Goal: Task Accomplishment & Management: Manage account settings

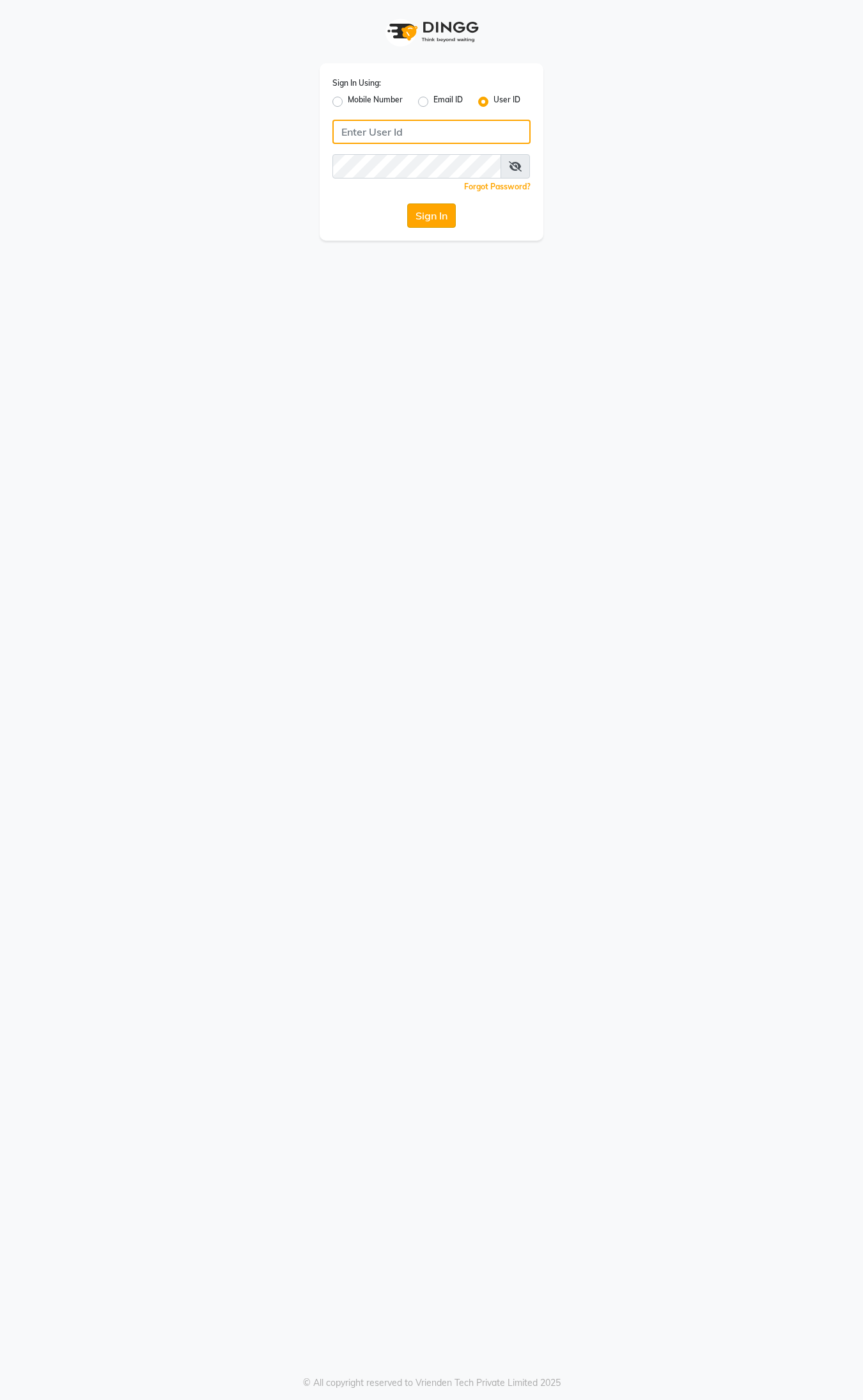
type input "9395702133"
click at [422, 218] on button "Sign In" at bounding box center [431, 215] width 48 height 25
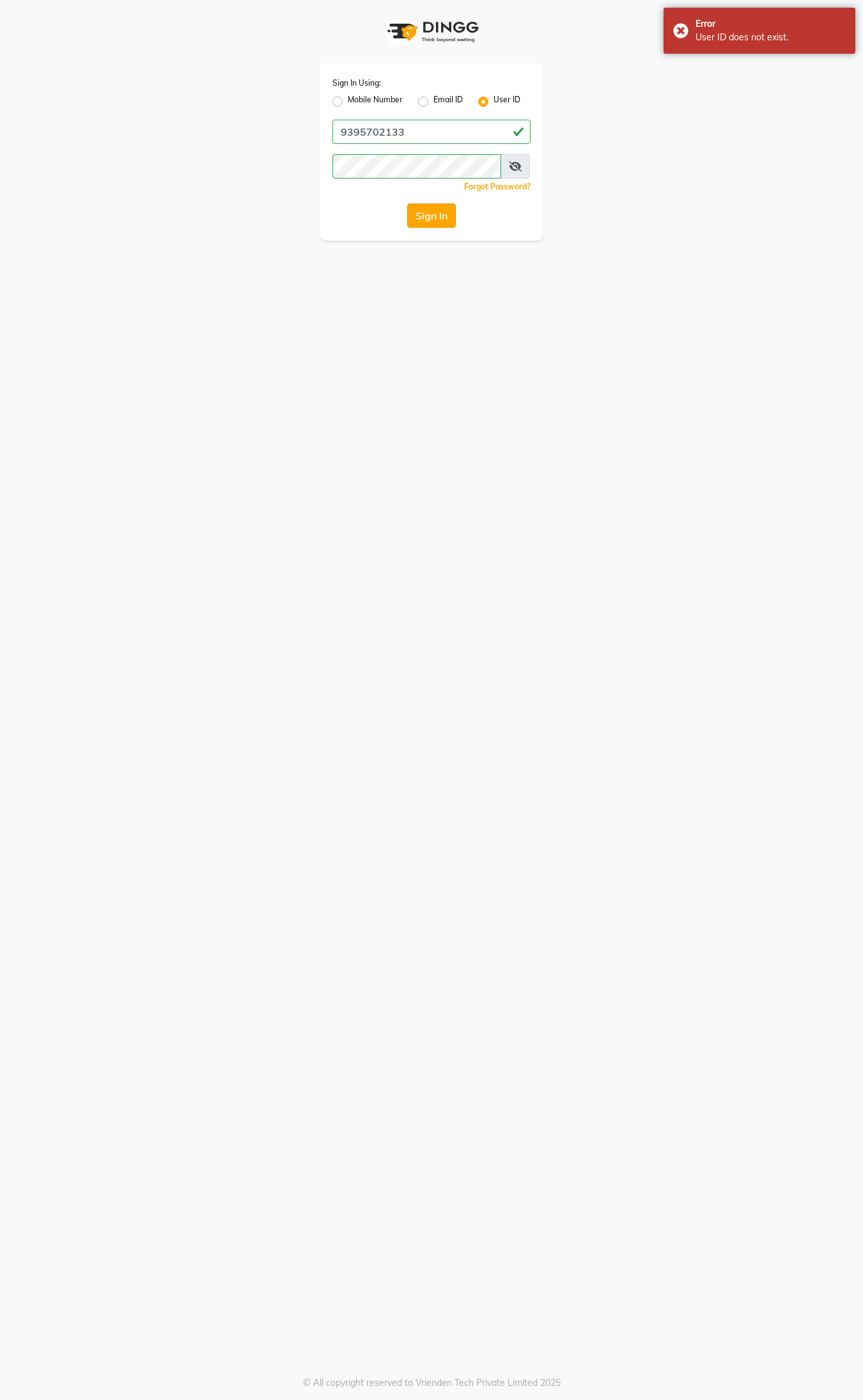
click at [422, 218] on button "Sign In" at bounding box center [431, 215] width 48 height 25
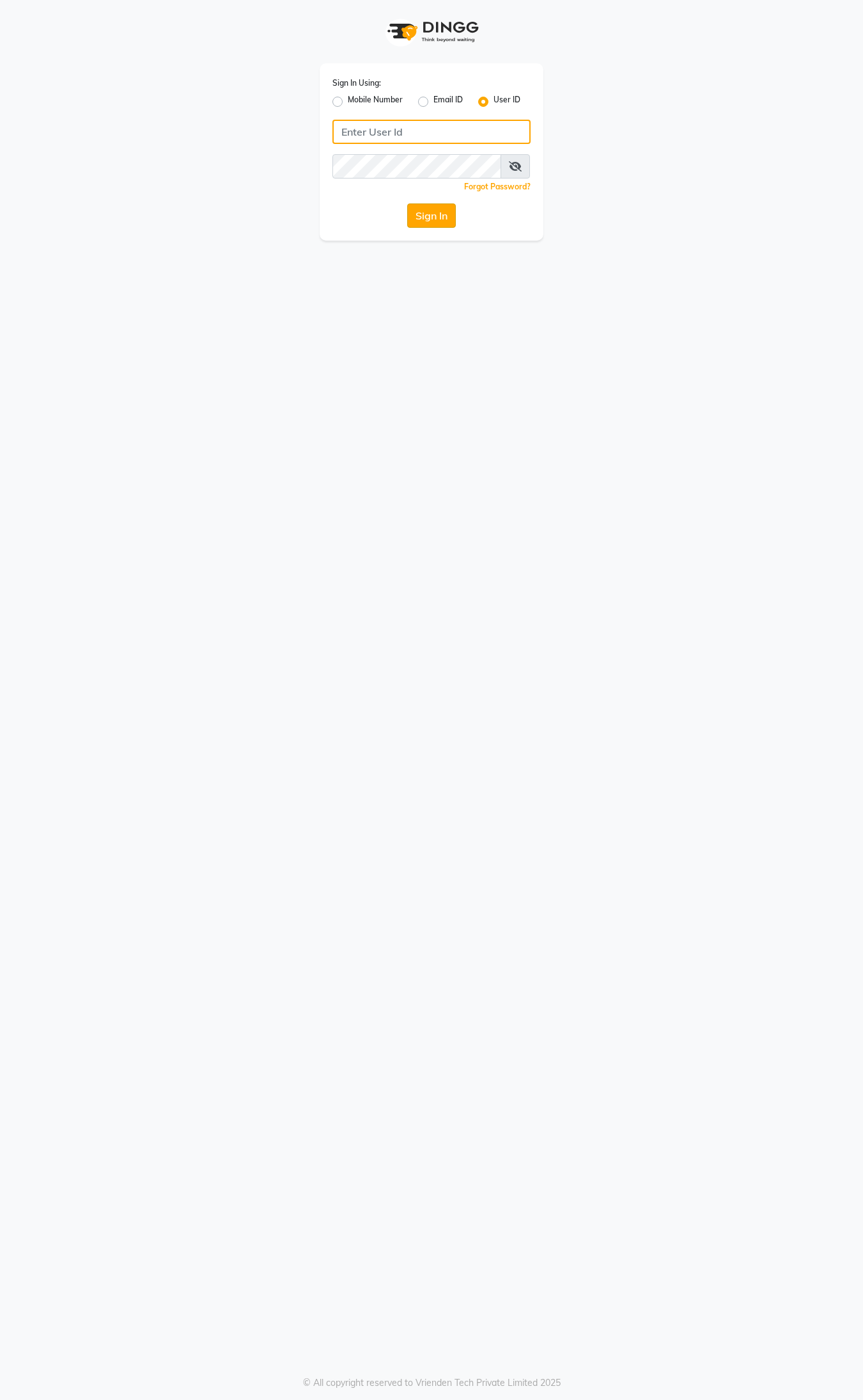
type input "9395702133"
click at [426, 224] on button "Sign In" at bounding box center [431, 215] width 48 height 25
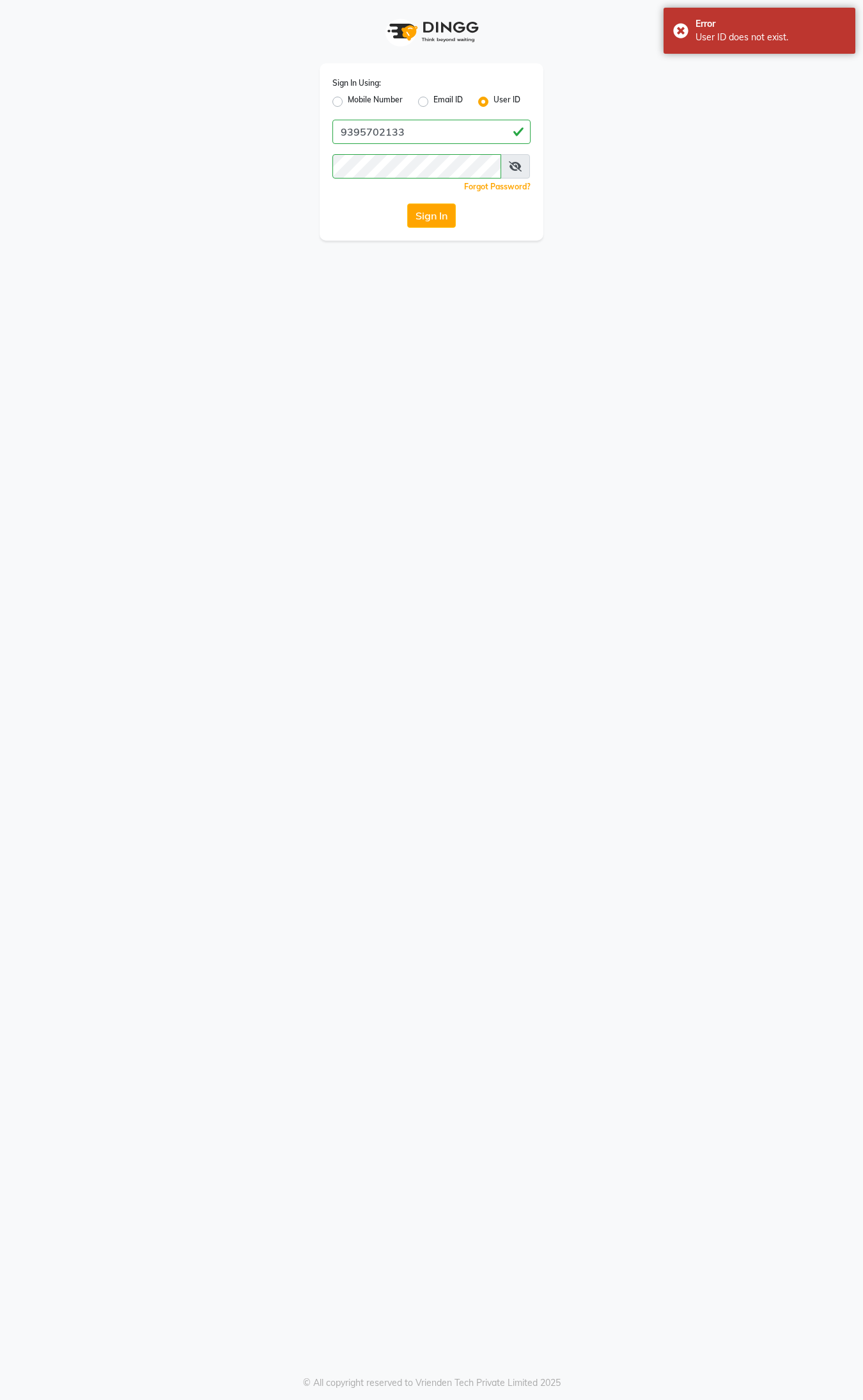
click at [423, 202] on div "Sign In Using: Mobile Number Email ID User ID 9395702133 Remember me Forgot Pas…" at bounding box center [431, 152] width 224 height 177
click at [426, 205] on button "Sign In" at bounding box center [431, 215] width 48 height 25
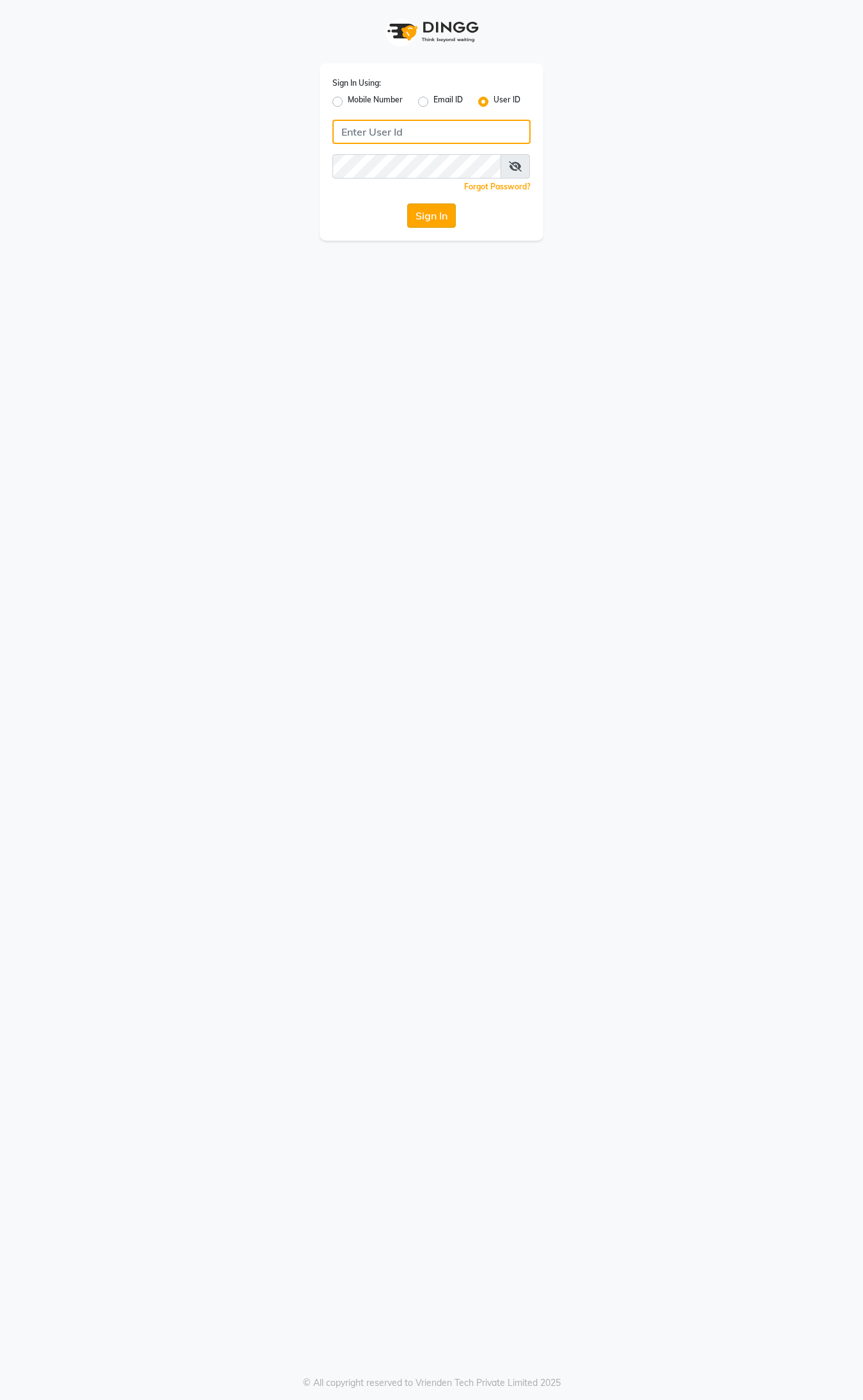
type input "9395702133"
click at [426, 212] on button "Sign In" at bounding box center [431, 215] width 48 height 25
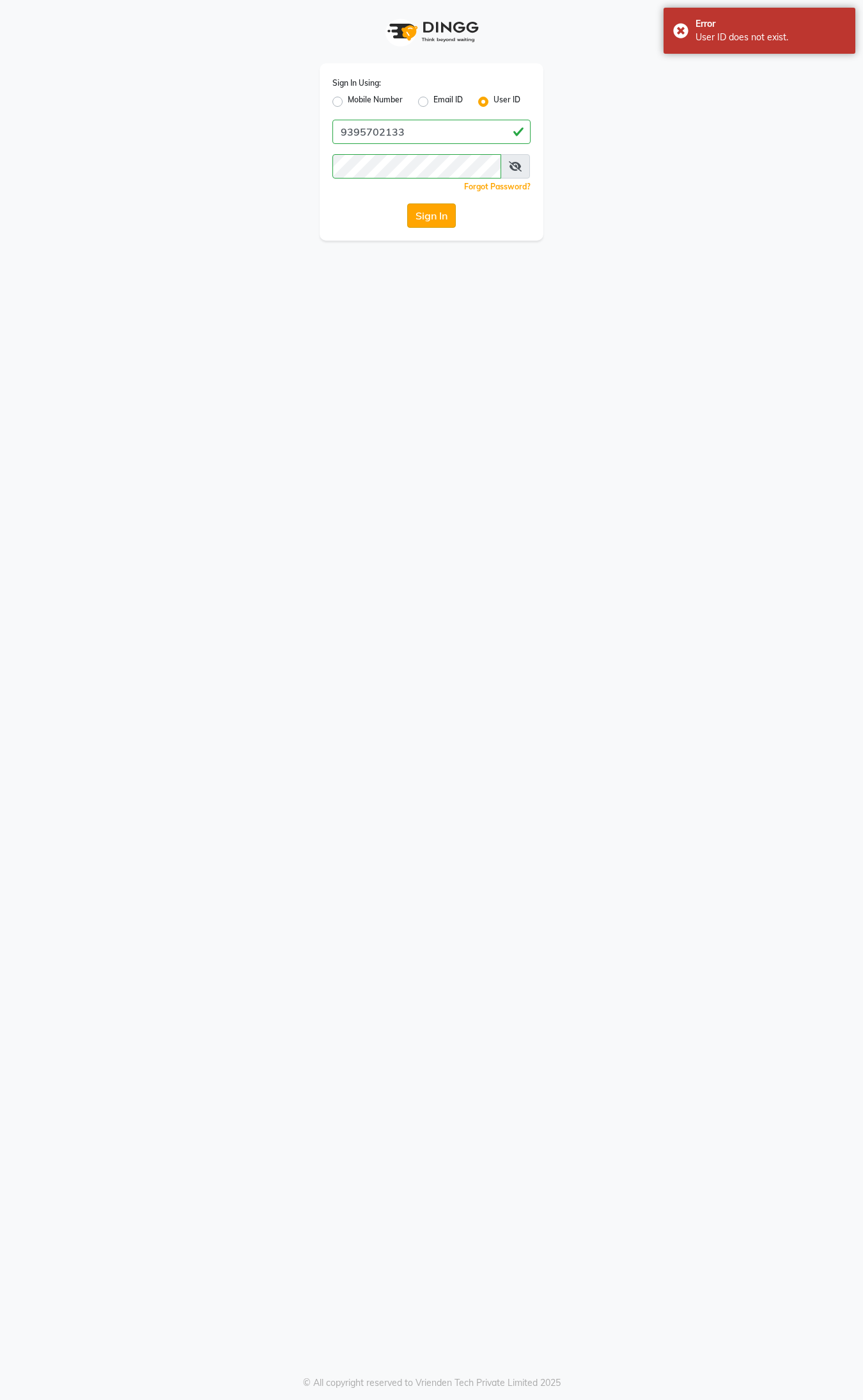
click at [426, 212] on button "Sign In" at bounding box center [431, 215] width 48 height 25
click at [426, 213] on button "Sign In" at bounding box center [431, 215] width 48 height 25
click at [547, 1029] on div "Sign In Using: Mobile Number Email ID User ID 9395702133 Remember me Forgot Pas…" at bounding box center [431, 700] width 863 height 1400
click at [433, 207] on button "Sign In" at bounding box center [431, 215] width 48 height 25
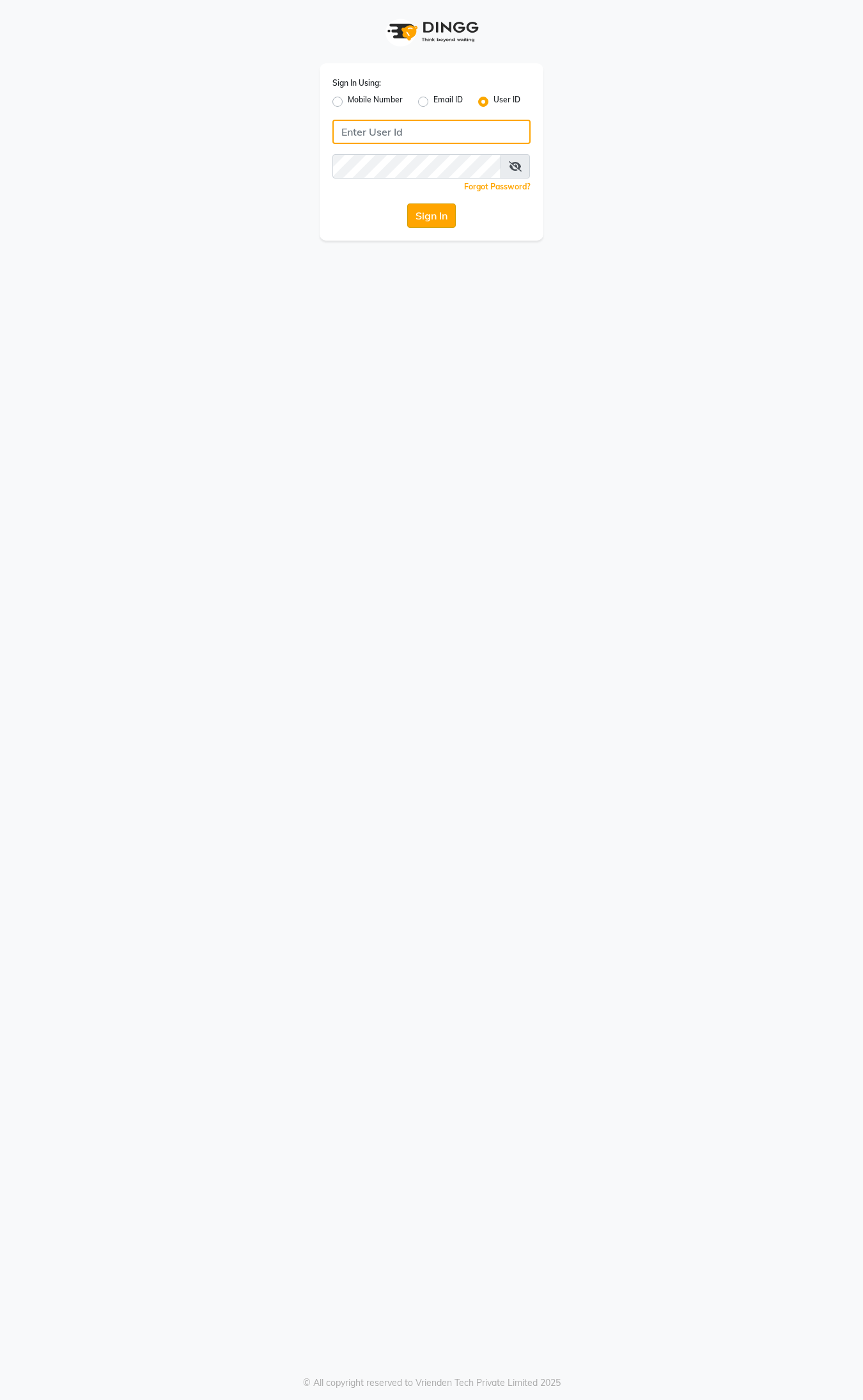
type input "9395702133"
click at [437, 216] on button "Sign In" at bounding box center [431, 215] width 48 height 25
click at [437, 215] on button "Sign In" at bounding box center [431, 215] width 48 height 25
type input "9395702133"
click at [438, 208] on button "Sign In" at bounding box center [431, 215] width 48 height 25
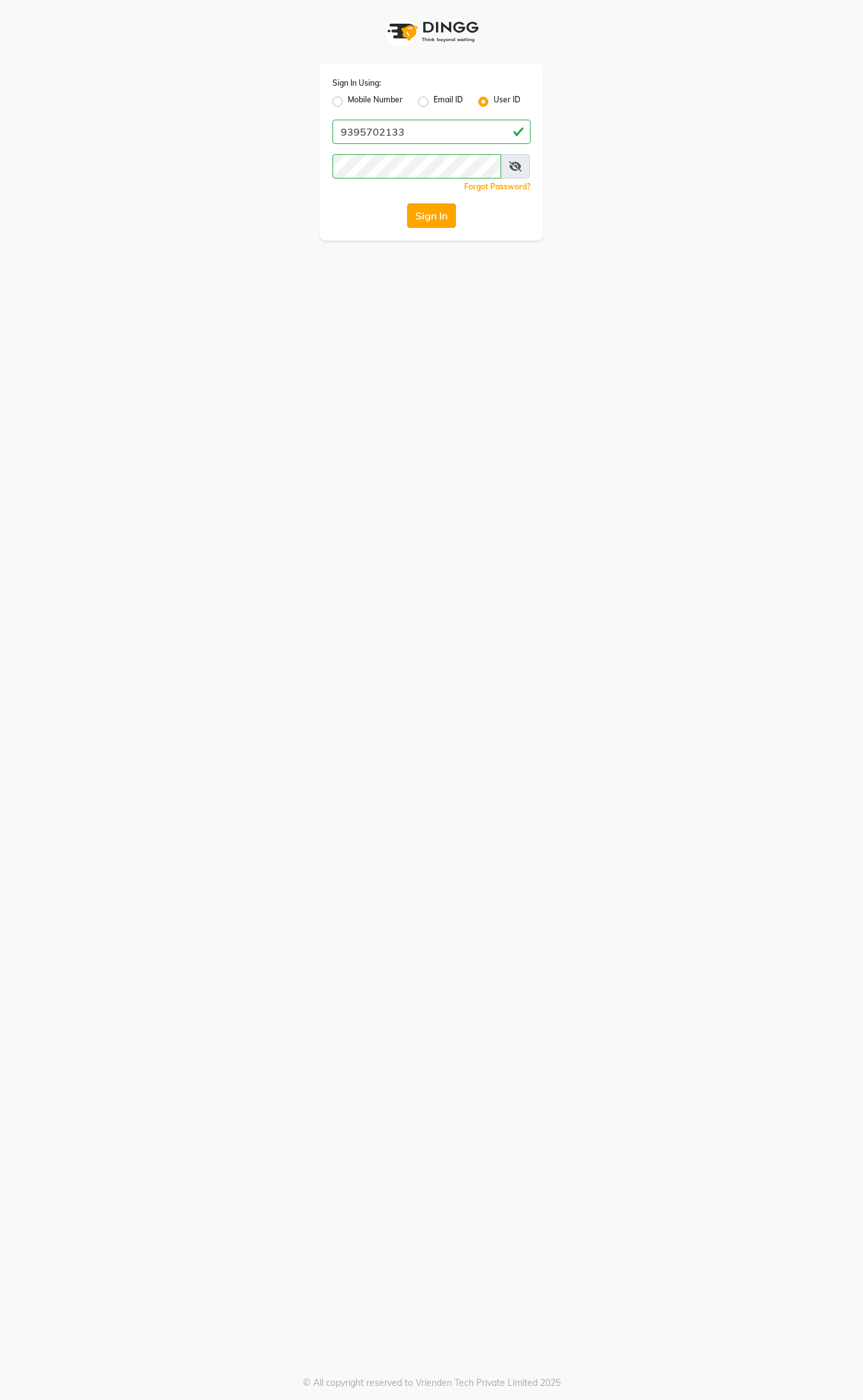
click at [440, 208] on button "Sign In" at bounding box center [431, 215] width 48 height 25
click at [414, 212] on button "Sign In" at bounding box center [431, 215] width 48 height 25
type input "9395702133"
click at [426, 219] on button "Sign In" at bounding box center [431, 215] width 48 height 25
click at [426, 219] on div "Sign In" at bounding box center [431, 215] width 199 height 25
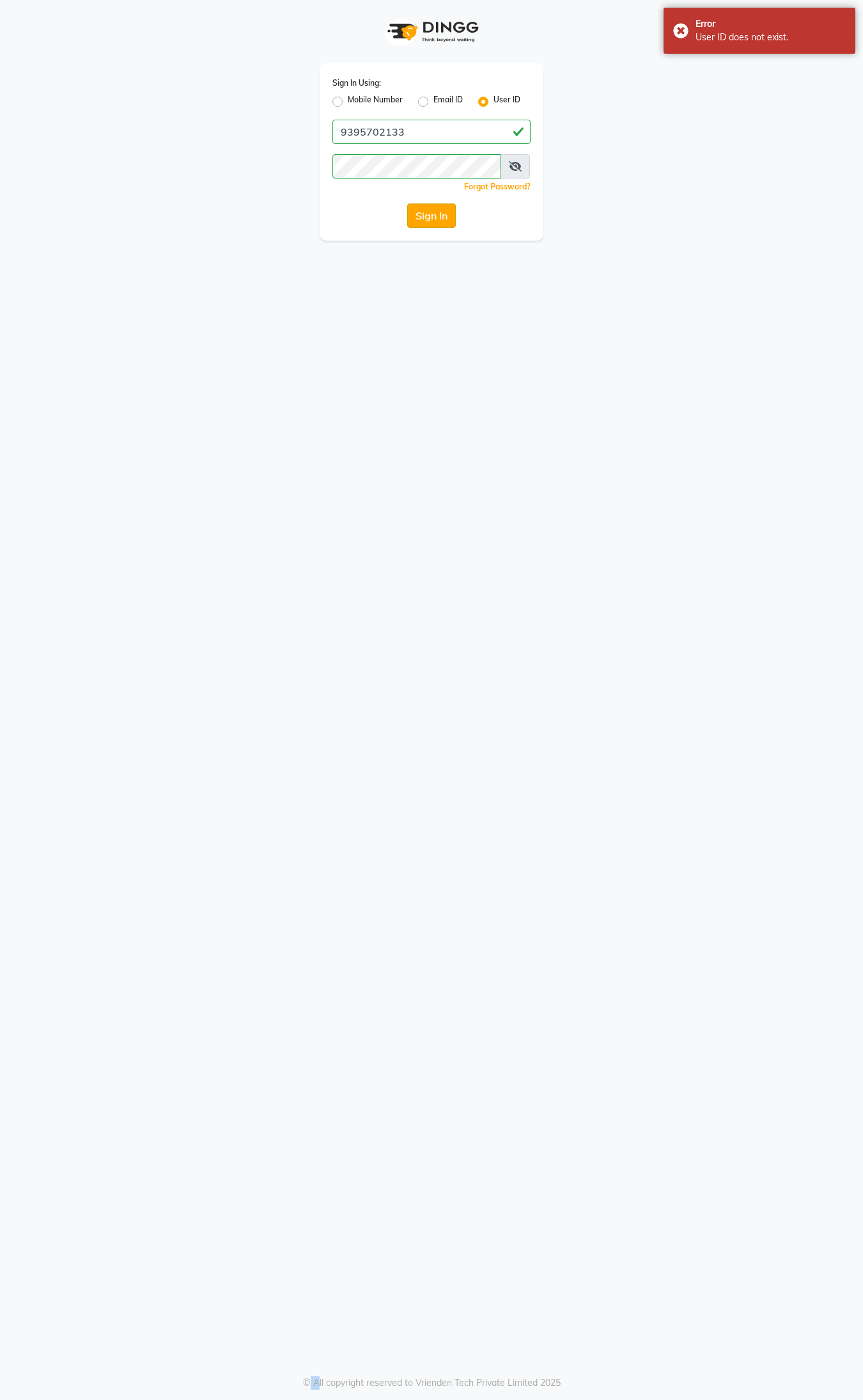
click at [422, 211] on button "Sign In" at bounding box center [431, 215] width 48 height 25
click at [422, 211] on div "Sign In" at bounding box center [431, 215] width 199 height 25
click at [348, 97] on label "Mobile Number" at bounding box center [376, 101] width 55 height 15
click at [348, 97] on input "Mobile Number" at bounding box center [352, 98] width 9 height 9
radio input "true"
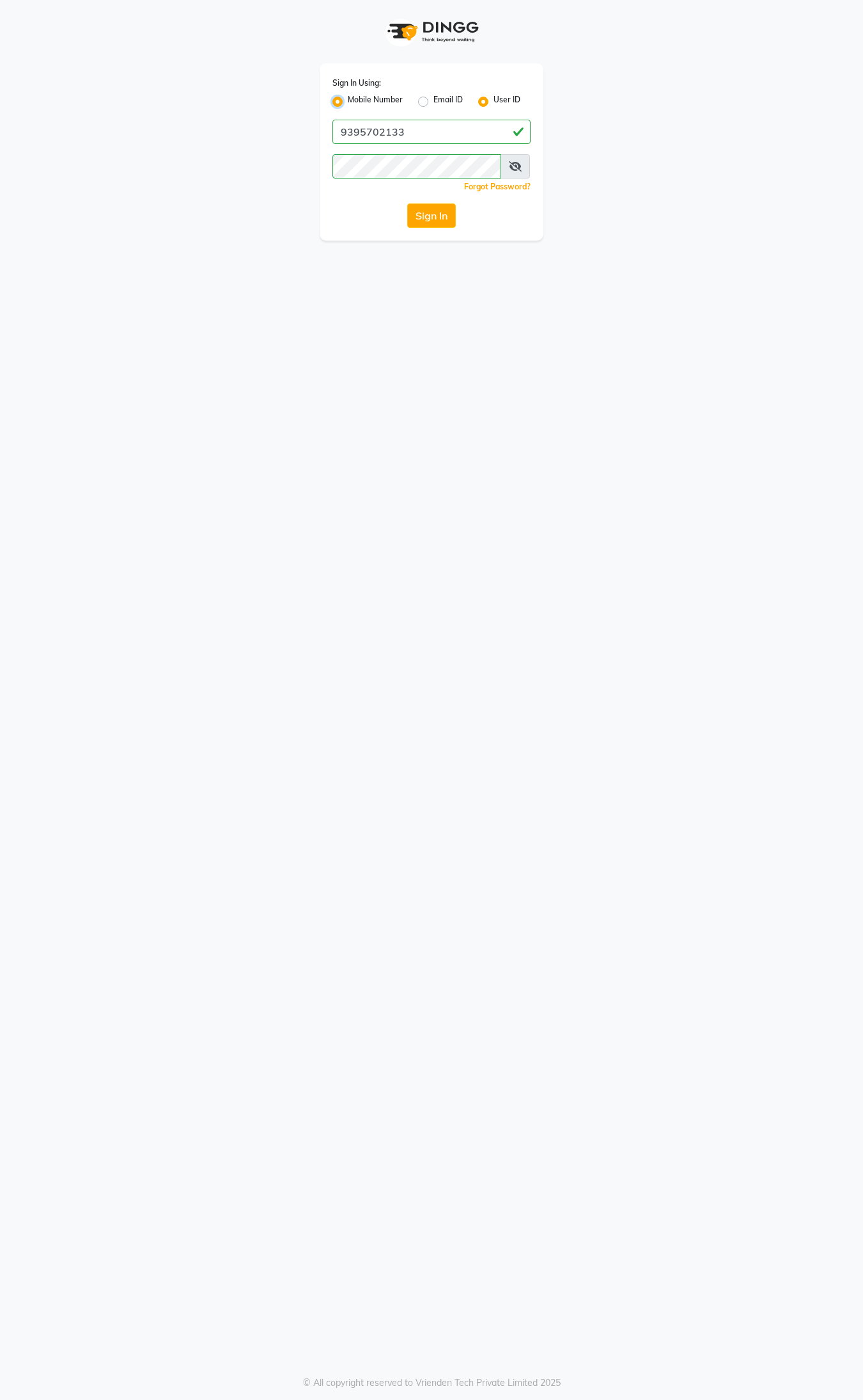
radio input "false"
click at [482, 94] on div "User ID" at bounding box center [499, 101] width 42 height 15
drag, startPoint x: 632, startPoint y: 171, endPoint x: 631, endPoint y: 180, distance: 9.1
click at [639, 165] on div "Sign In Using: Mobile Number Email ID User ID Country Code × +91 Remember me Fo…" at bounding box center [431, 120] width 729 height 241
type input "9395702133"
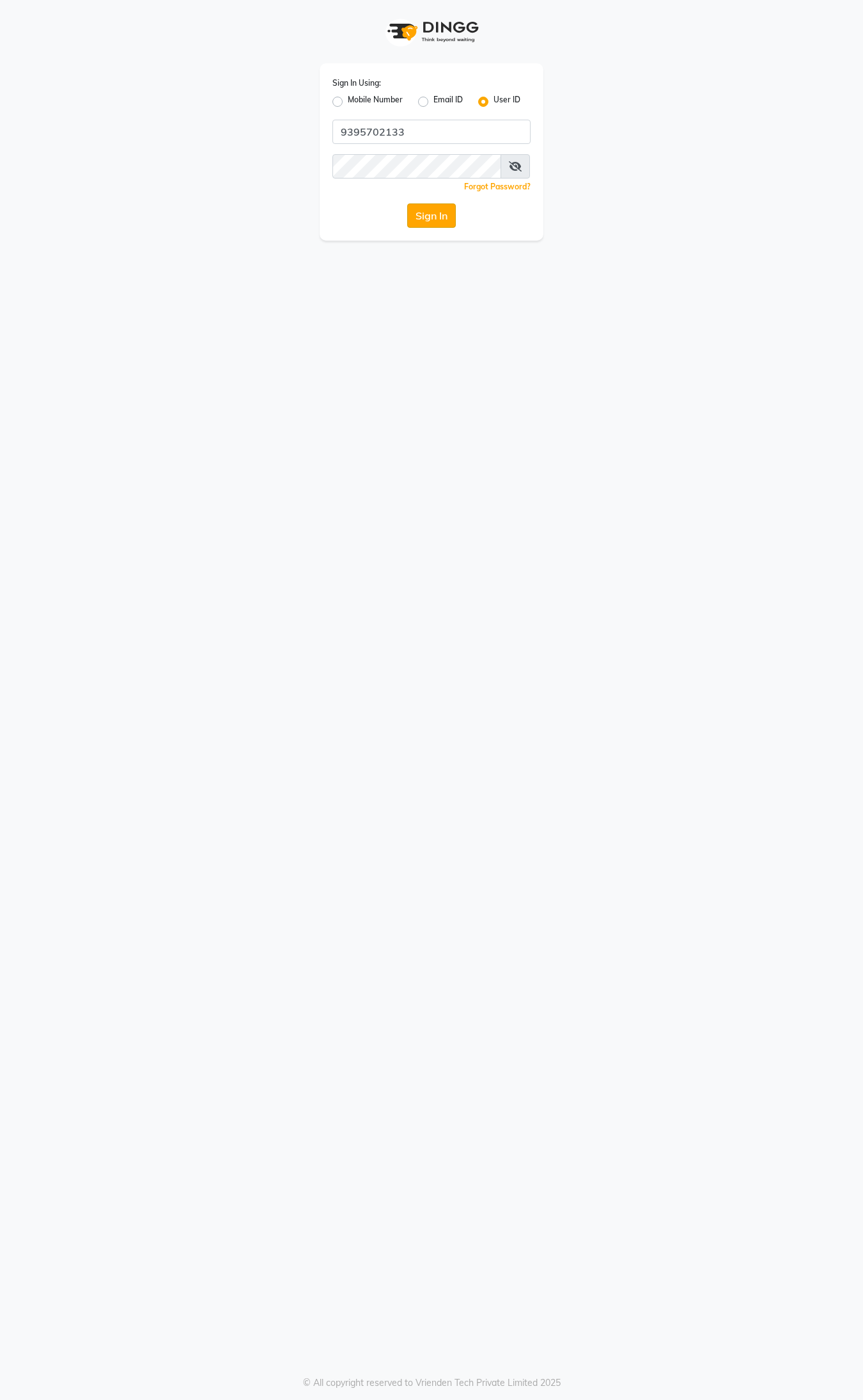
click at [430, 219] on button "Sign In" at bounding box center [431, 215] width 48 height 25
type input "9395702133"
click at [416, 208] on button "Sign In" at bounding box center [431, 215] width 48 height 25
type input "9395702133"
click at [429, 215] on button "Sign In" at bounding box center [431, 215] width 48 height 25
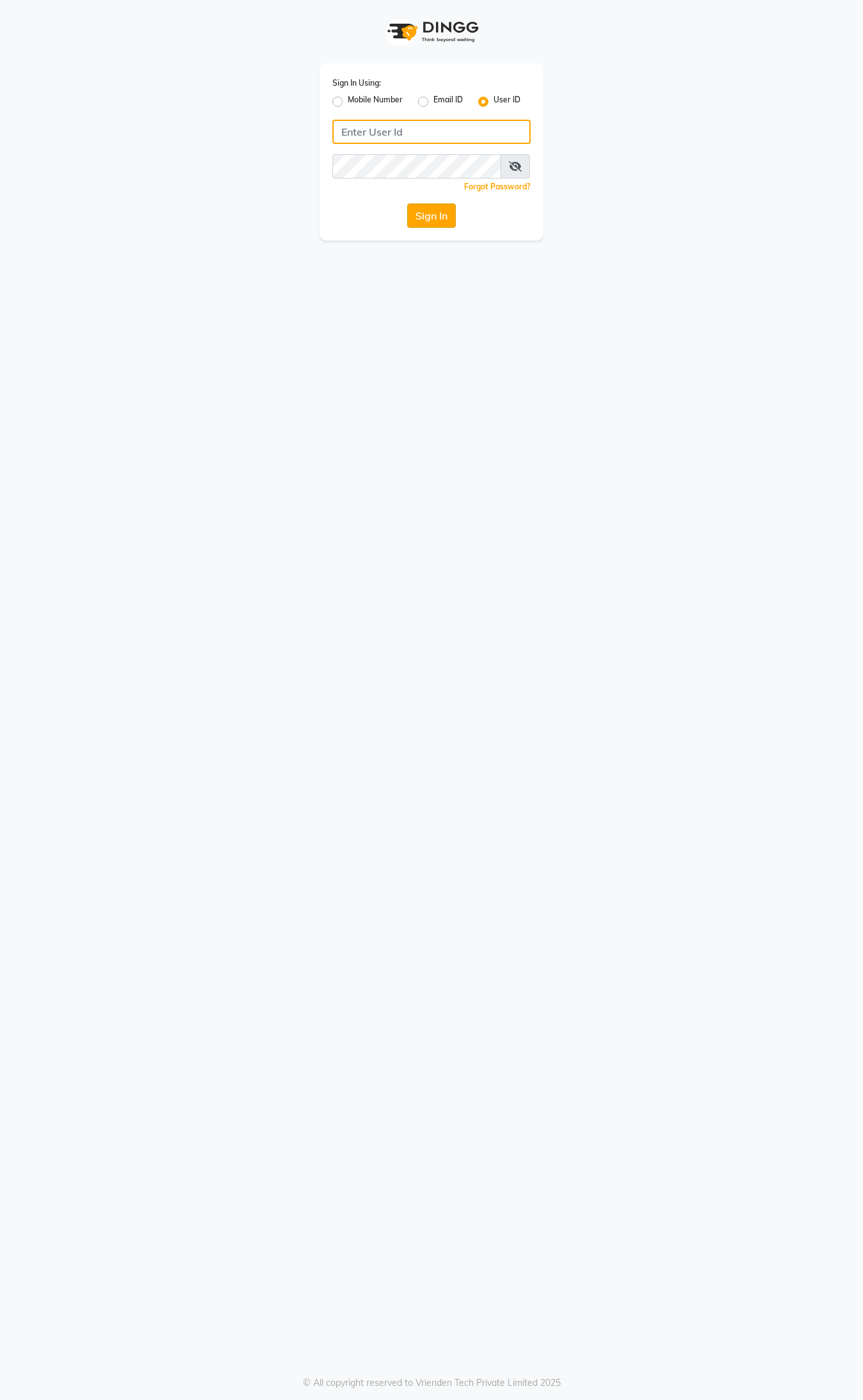
type input "9395702133"
click at [423, 215] on button "Sign In" at bounding box center [431, 215] width 48 height 25
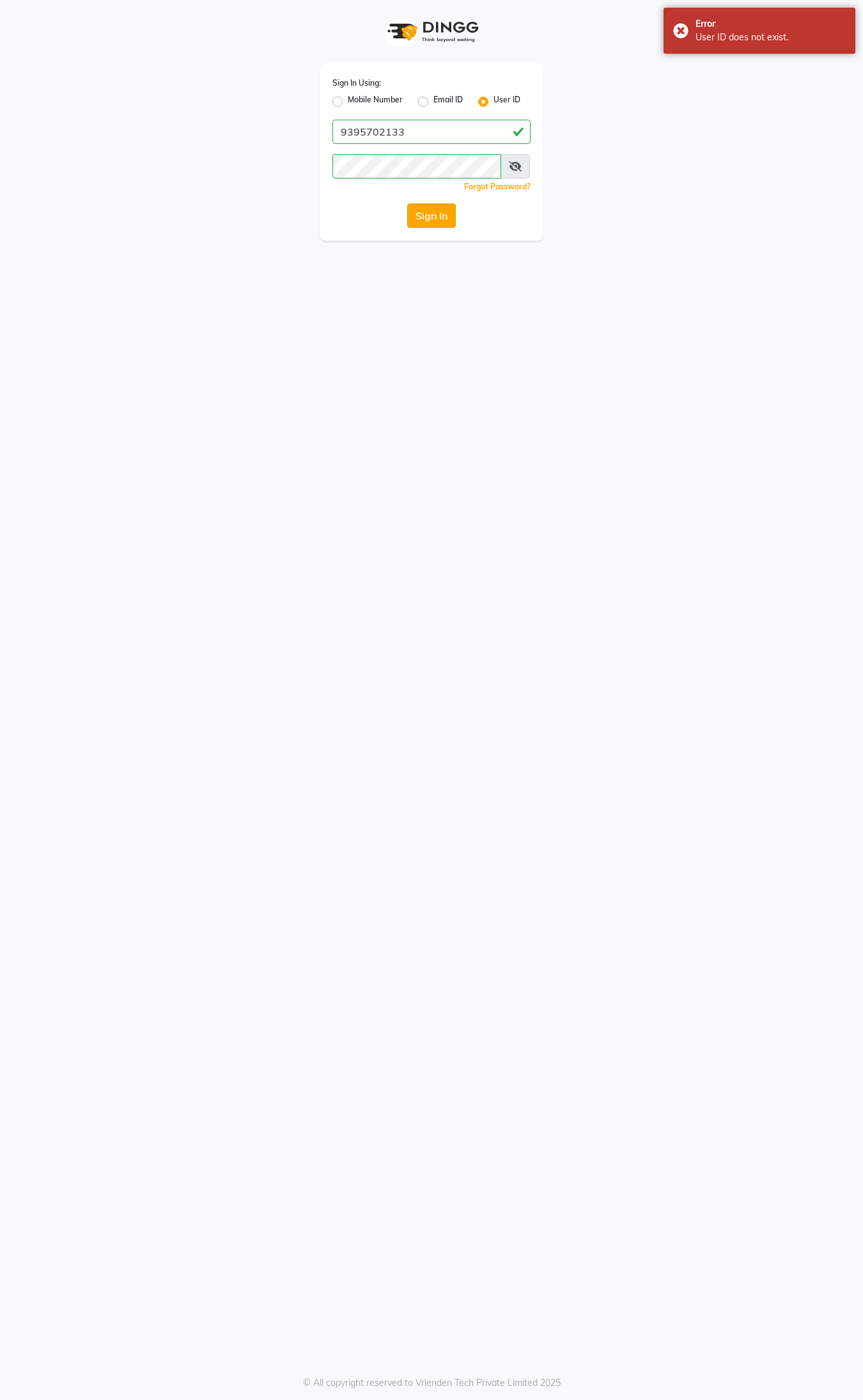
click at [423, 215] on button "Sign In" at bounding box center [431, 215] width 48 height 25
click at [423, 215] on div "Sign In" at bounding box center [431, 215] width 199 height 25
click at [512, 164] on icon at bounding box center [515, 166] width 13 height 10
click at [512, 164] on icon at bounding box center [516, 166] width 12 height 10
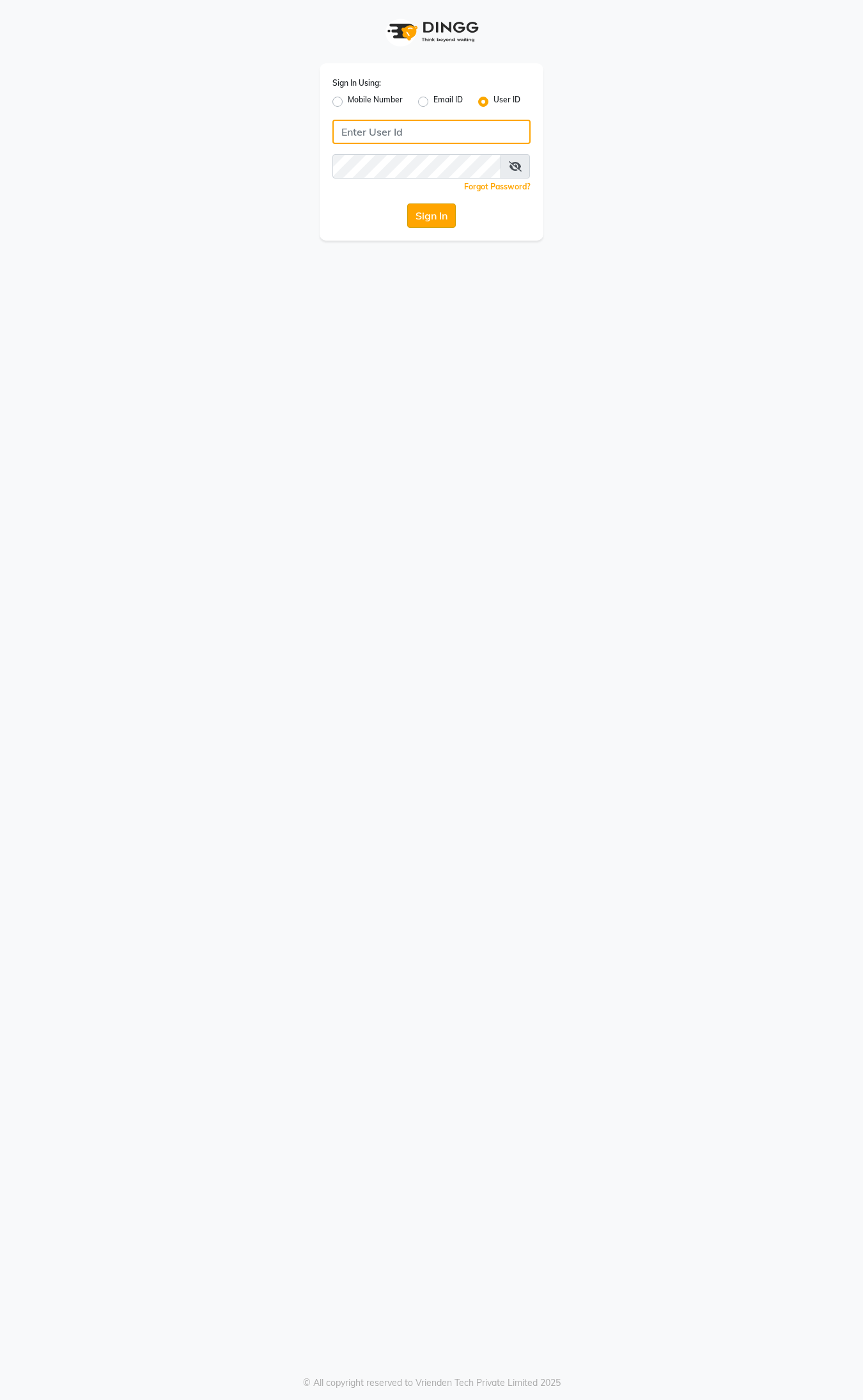
type input "9395702133"
click at [429, 205] on button "Sign In" at bounding box center [431, 215] width 48 height 25
click at [348, 101] on label "Mobile Number" at bounding box center [376, 101] width 55 height 15
click at [348, 101] on input "Mobile Number" at bounding box center [352, 98] width 9 height 9
radio input "true"
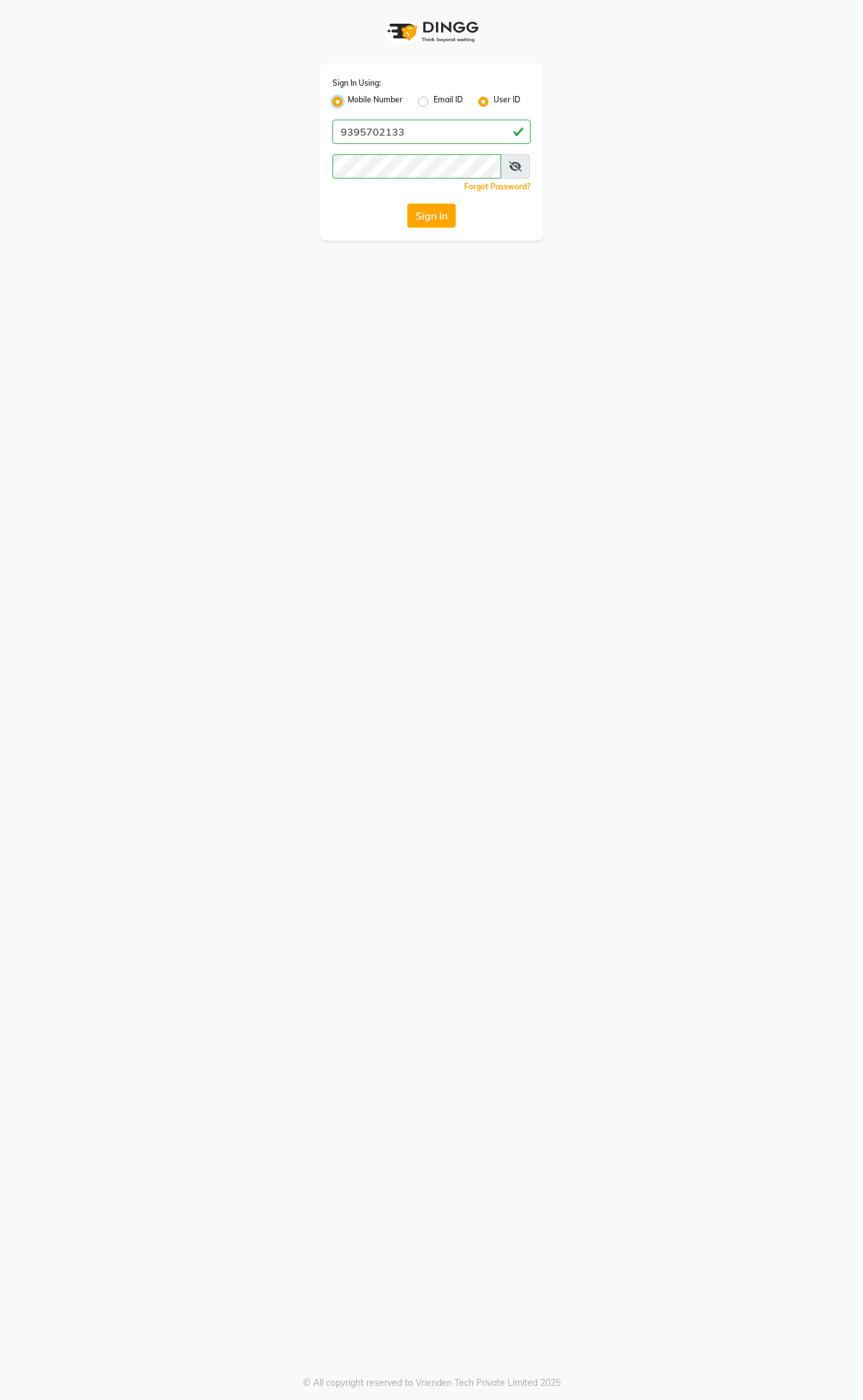
radio input "false"
click at [451, 135] on input "Username" at bounding box center [452, 131] width 155 height 25
type input "9395702133"
click at [426, 207] on button "Sign In" at bounding box center [431, 215] width 48 height 25
